Goal: Transaction & Acquisition: Purchase product/service

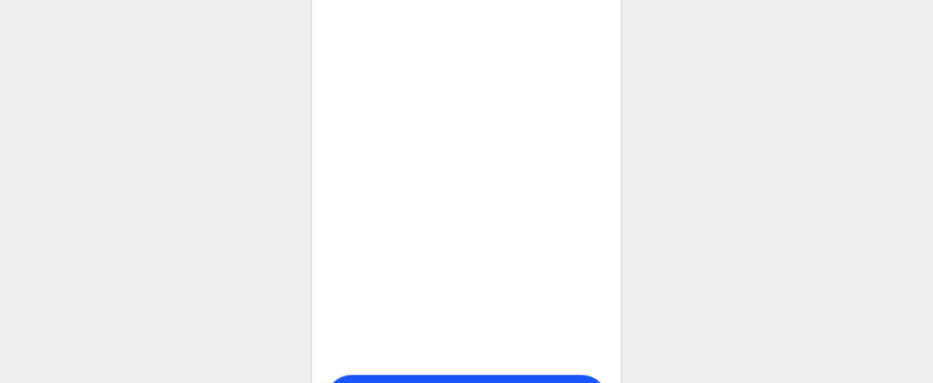
scroll to position [765, 0]
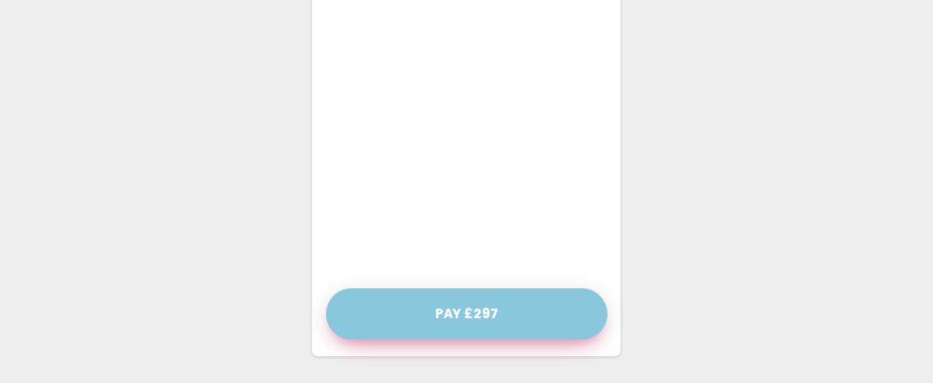
click at [460, 314] on button "Pay £297" at bounding box center [466, 314] width 281 height 51
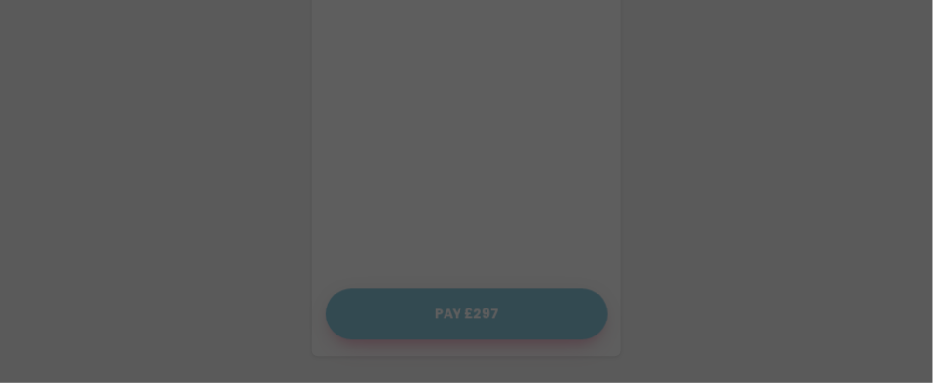
scroll to position [751, 0]
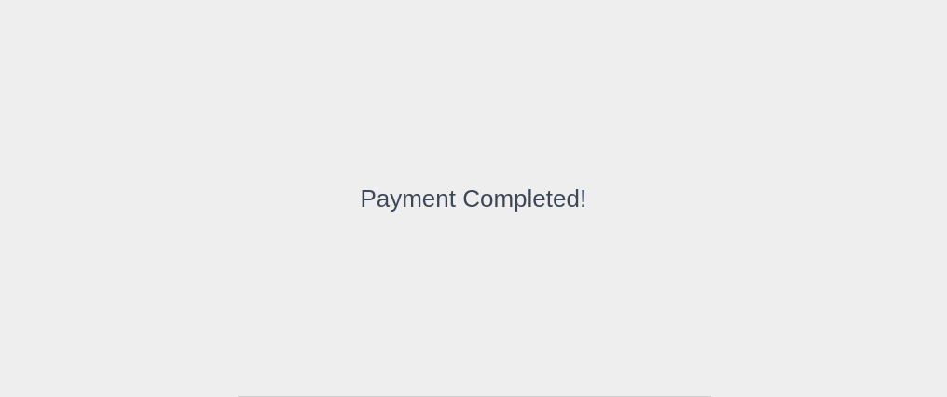
click at [818, 296] on div "Payment Completed!" at bounding box center [473, 198] width 947 height 397
